Goal: Check status: Check status

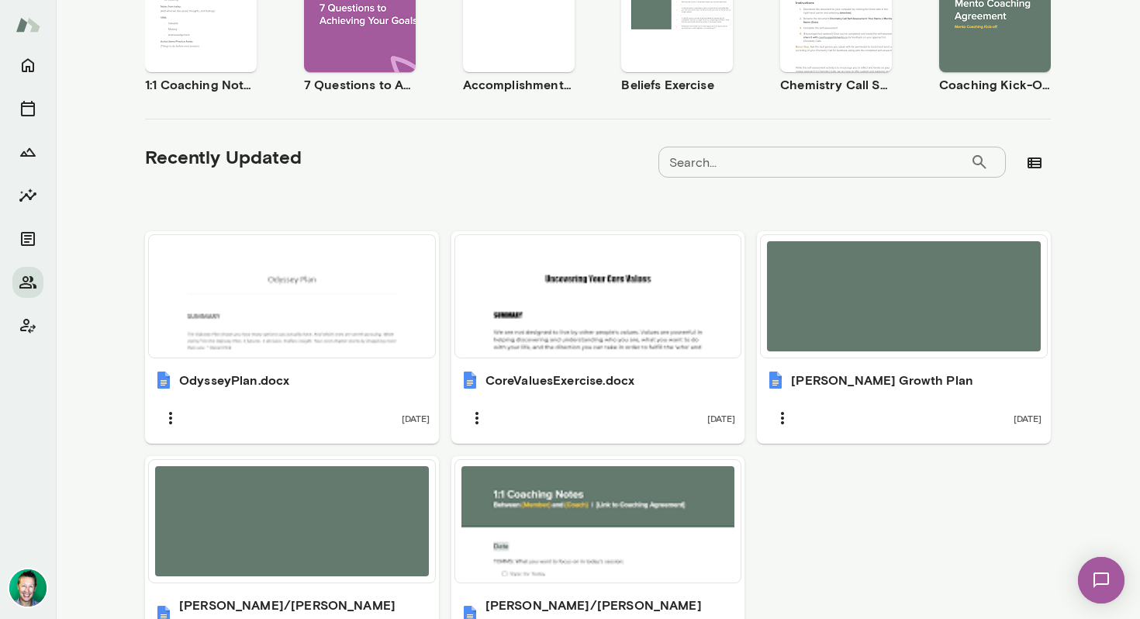
scroll to position [368, 0]
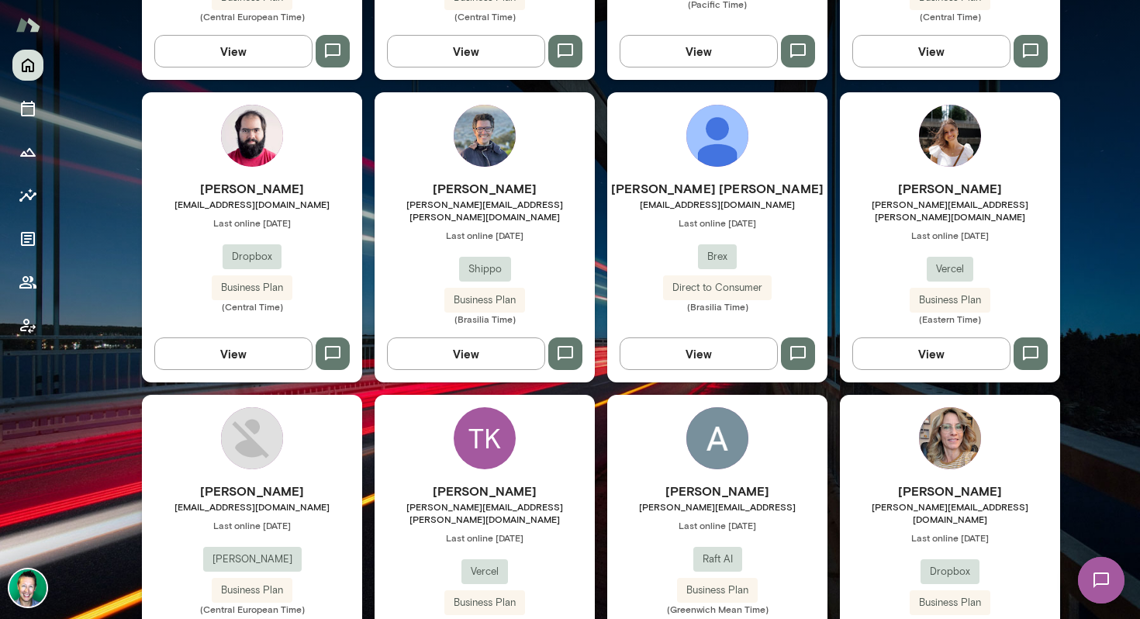
scroll to position [1343, 0]
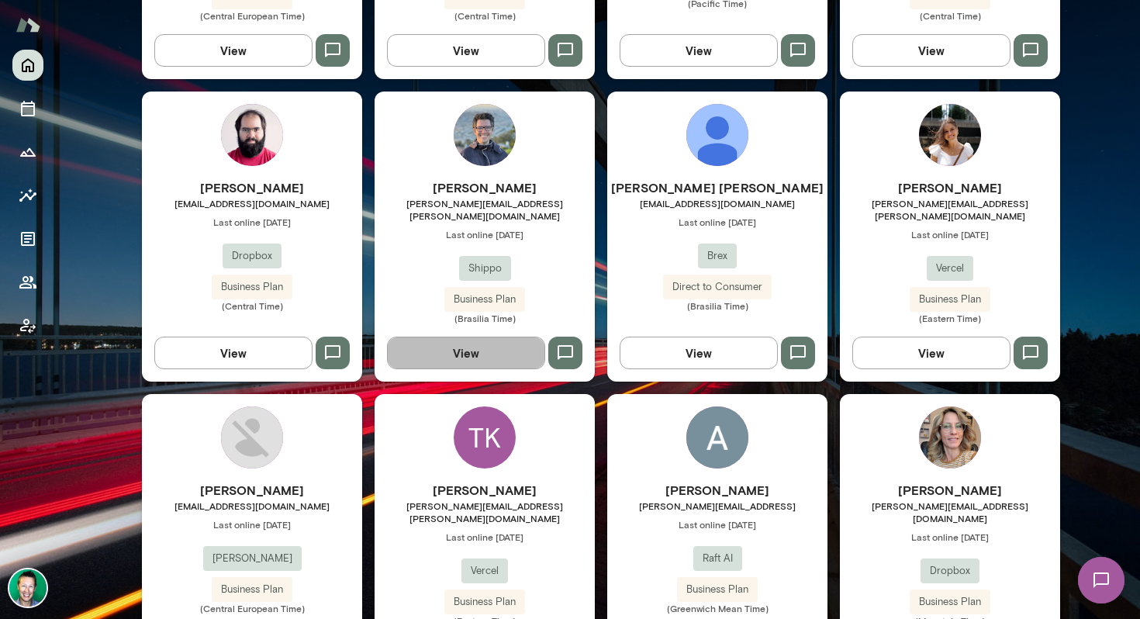
click at [474, 337] on button "View" at bounding box center [466, 353] width 158 height 33
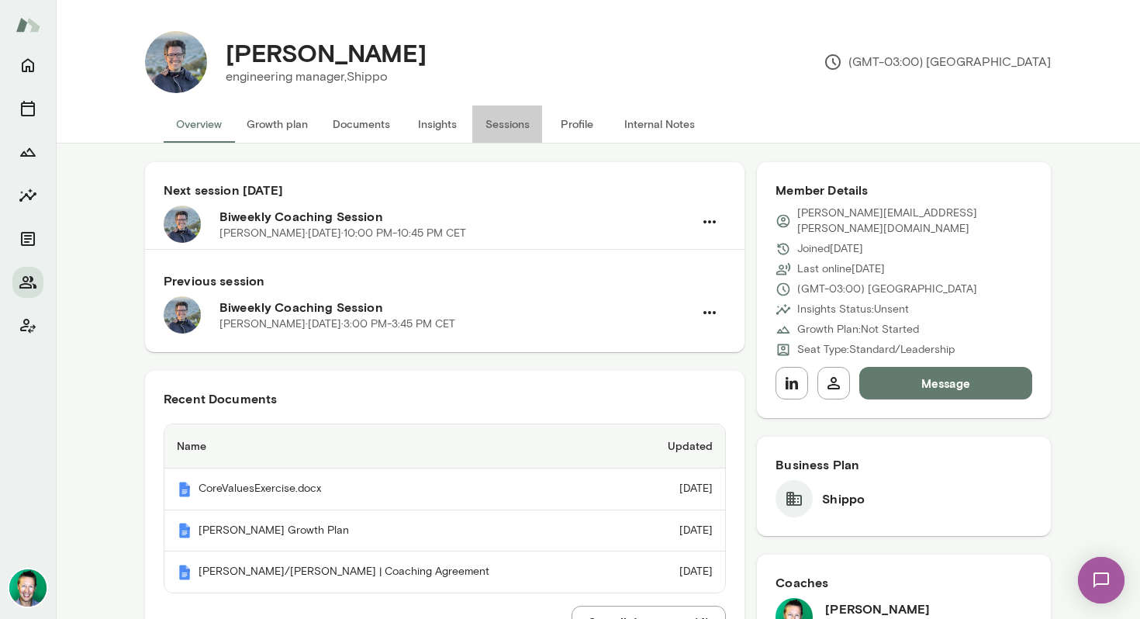
click at [508, 125] on button "Sessions" at bounding box center [507, 123] width 70 height 37
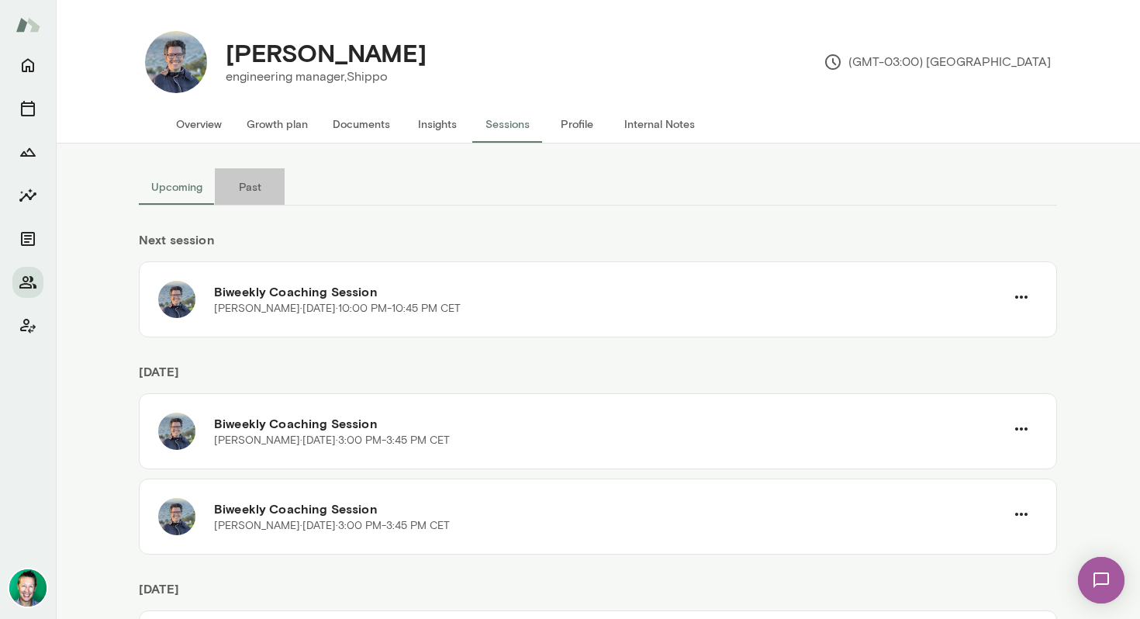
click at [244, 185] on button "Past" at bounding box center [250, 186] width 70 height 37
click at [188, 199] on button "Upcoming" at bounding box center [177, 186] width 76 height 37
